Goal: Task Accomplishment & Management: Use online tool/utility

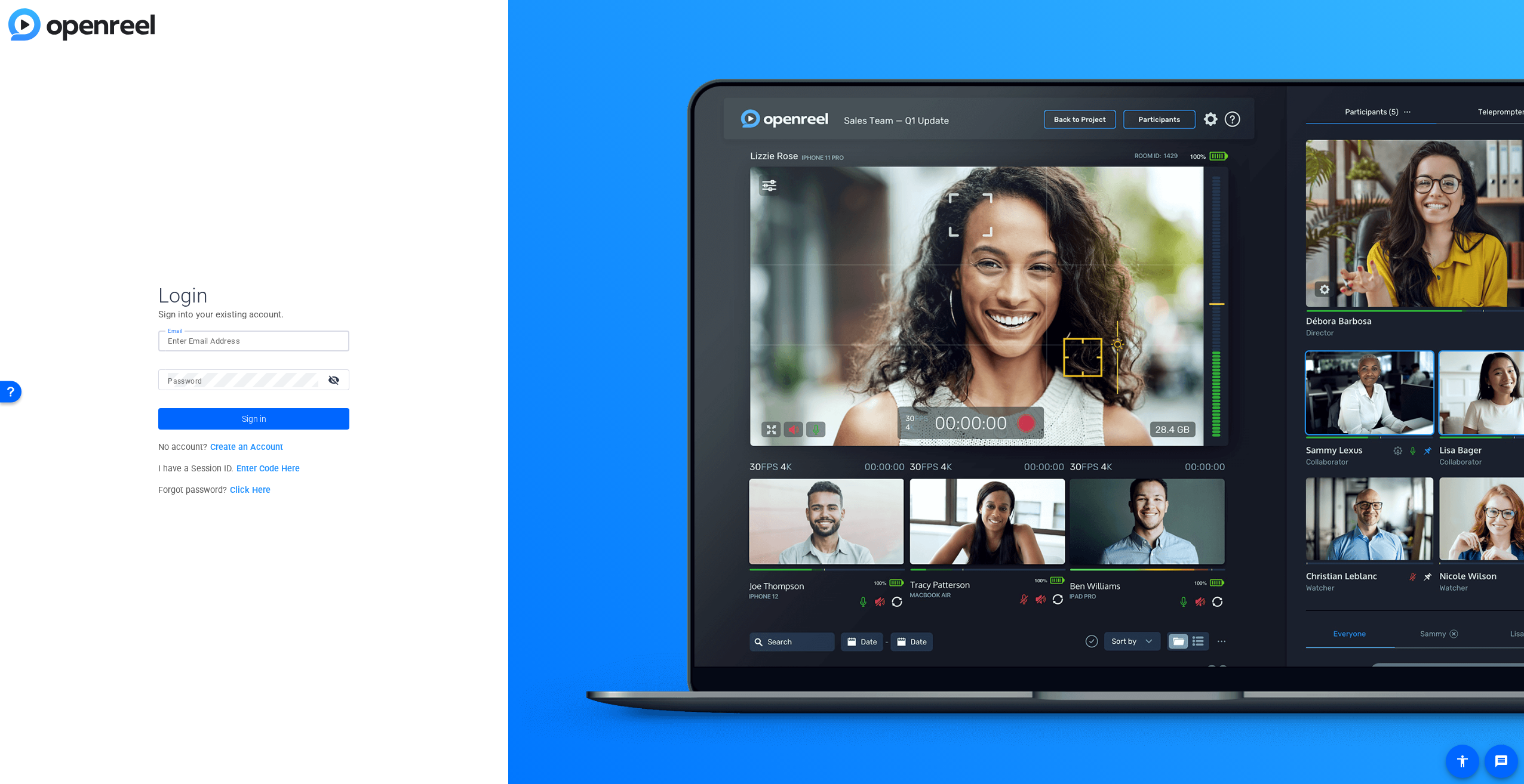
click at [274, 339] on input "Email" at bounding box center [253, 341] width 172 height 14
type input "[PERSON_NAME][EMAIL_ADDRESS][PERSON_NAME][DOMAIN_NAME]"
click at [256, 417] on span "Sign in" at bounding box center [254, 419] width 25 height 30
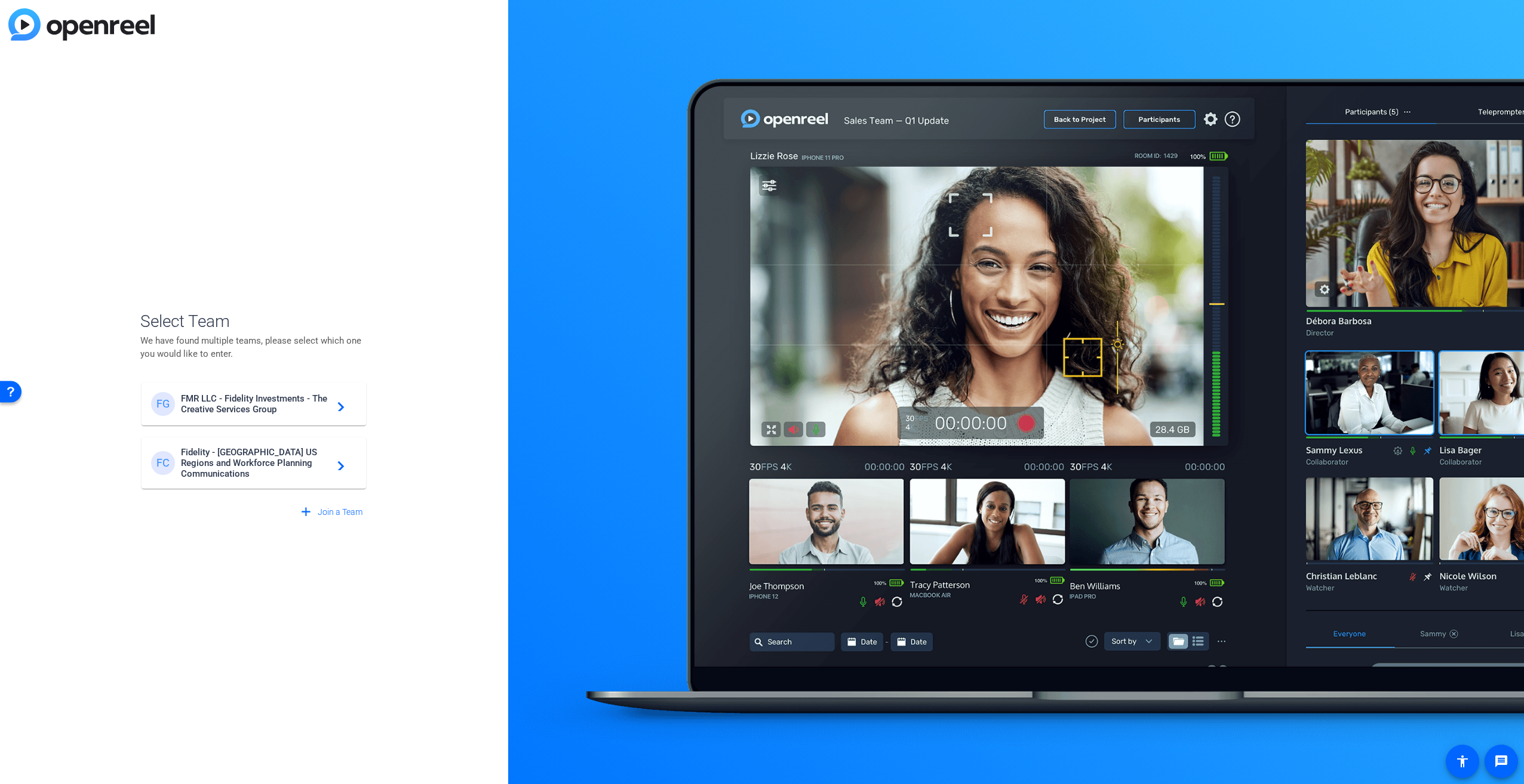
click at [295, 405] on span "FMR LLC - Fidelity Investments - The Creative Services Group" at bounding box center [255, 404] width 149 height 22
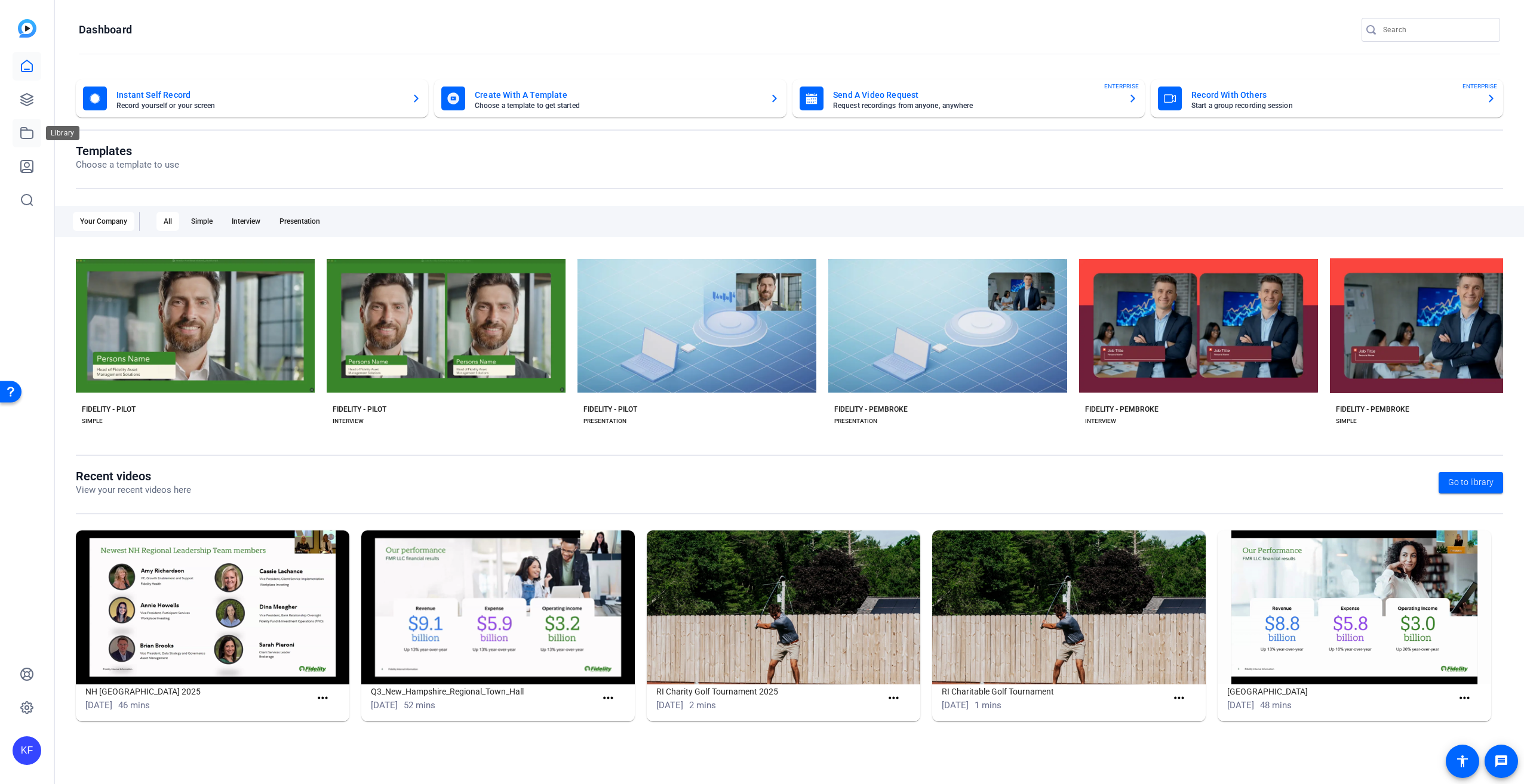
click at [27, 135] on icon at bounding box center [27, 133] width 14 height 14
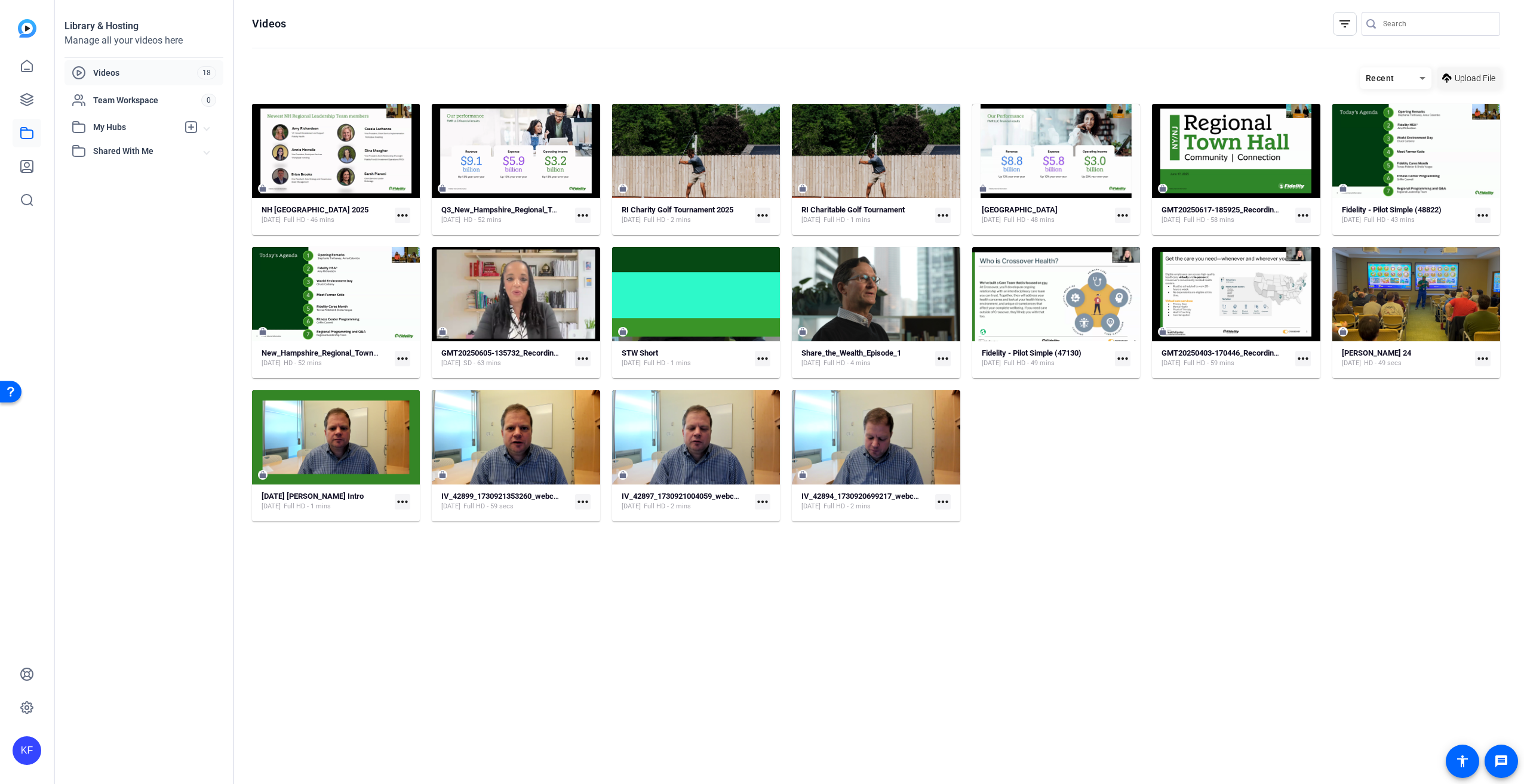
click at [1485, 70] on span at bounding box center [1469, 78] width 63 height 29
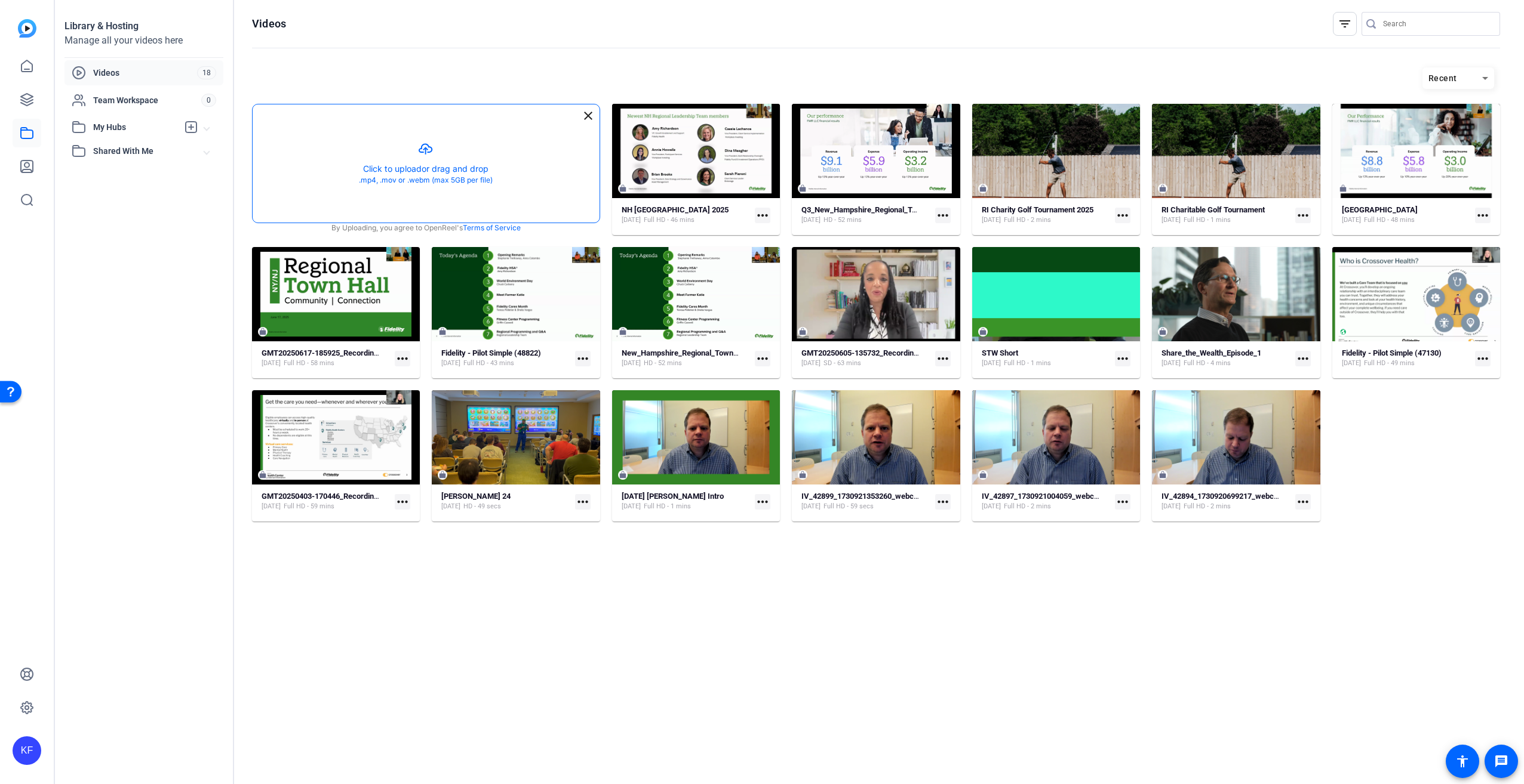
click at [453, 163] on button "button" at bounding box center [426, 163] width 347 height 118
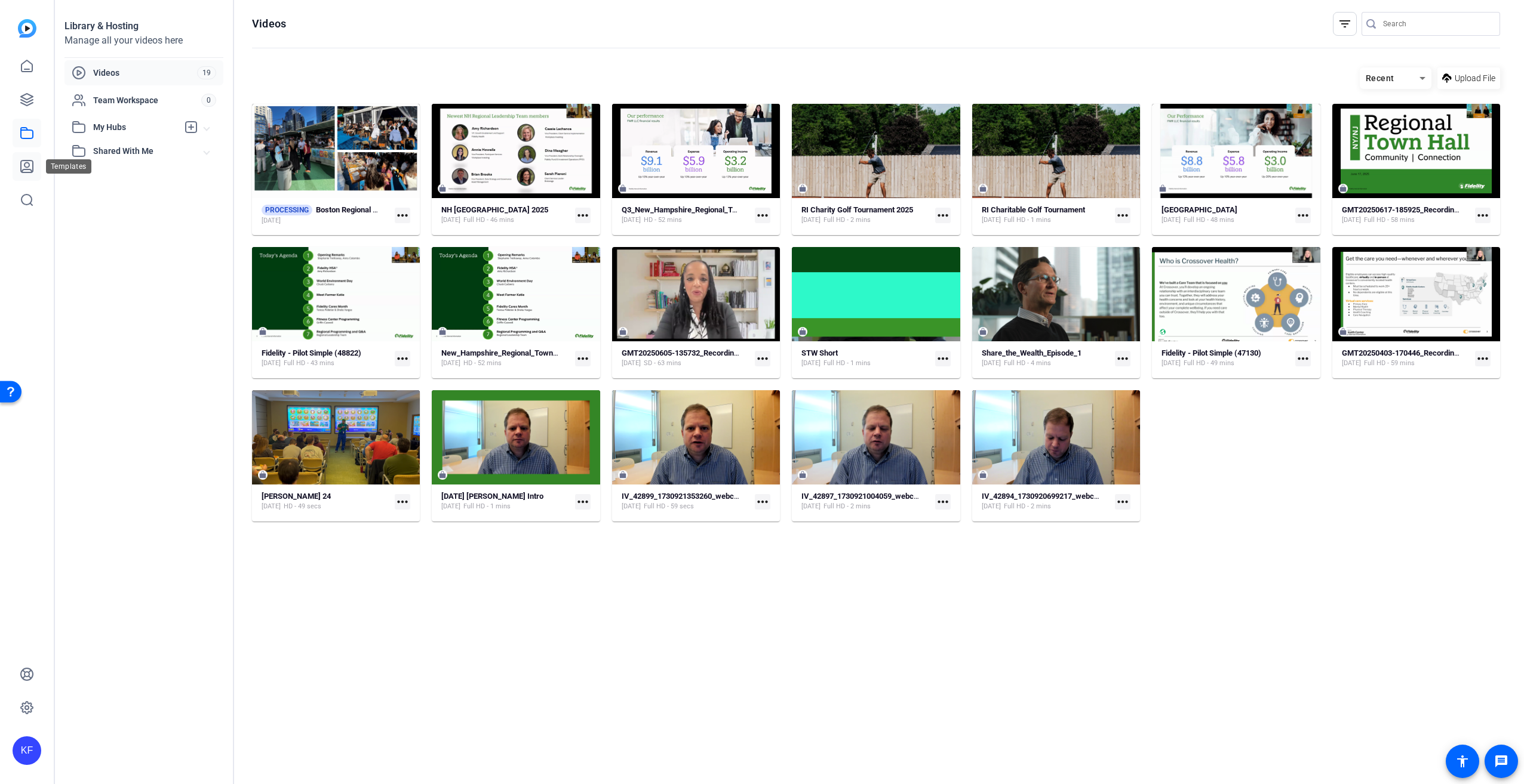
click at [34, 159] on link at bounding box center [27, 167] width 29 height 29
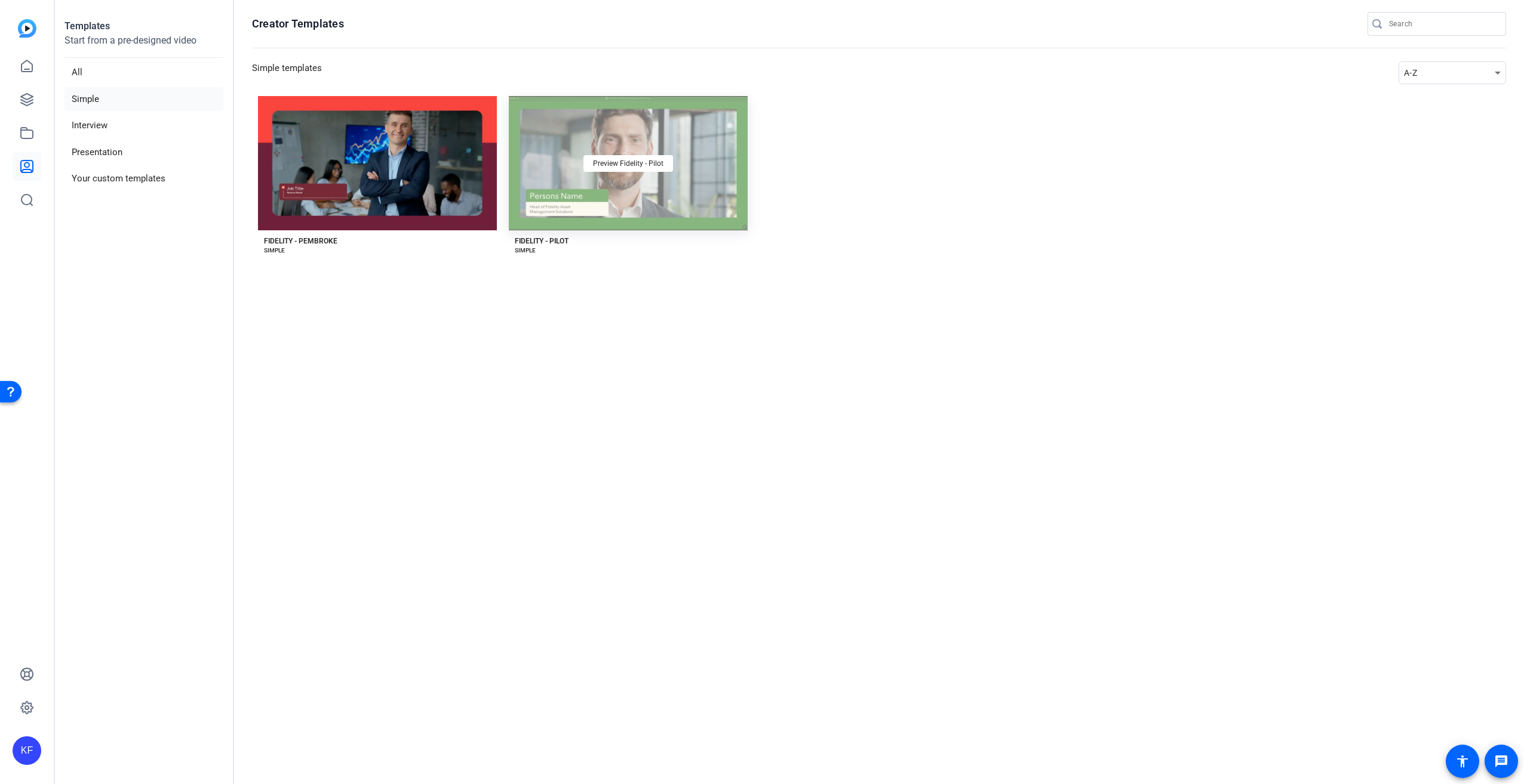
click at [548, 172] on div "Preview Fidelity - Pilot" at bounding box center [628, 163] width 239 height 134
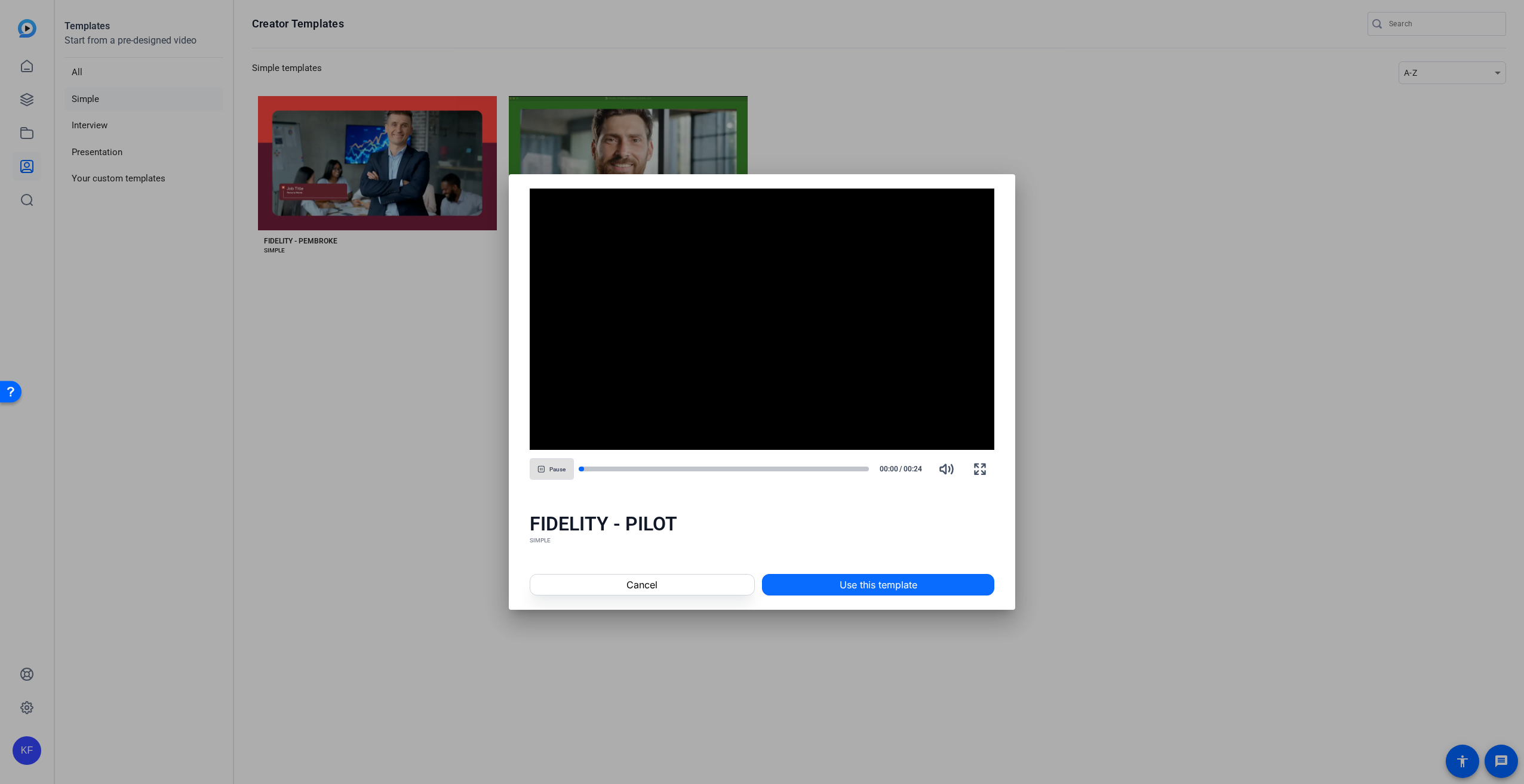
click at [824, 584] on span at bounding box center [878, 585] width 231 height 29
